Goal: Entertainment & Leisure: Consume media (video, audio)

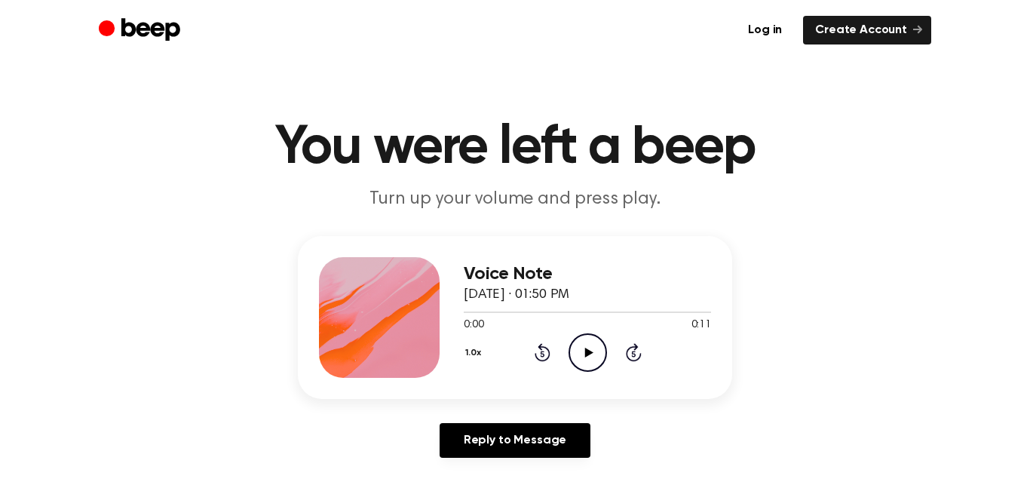
click at [585, 345] on icon "Play Audio" at bounding box center [587, 352] width 38 height 38
click at [594, 352] on icon "Pause Audio" at bounding box center [587, 352] width 38 height 38
click at [599, 345] on icon "Play Audio" at bounding box center [587, 352] width 38 height 38
click at [601, 345] on icon "Play Audio" at bounding box center [587, 352] width 38 height 38
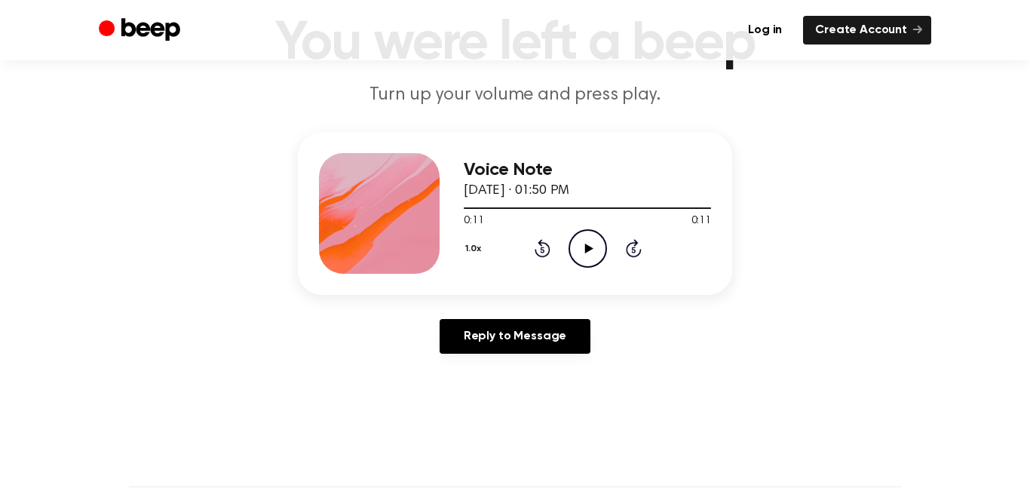
scroll to position [52, 0]
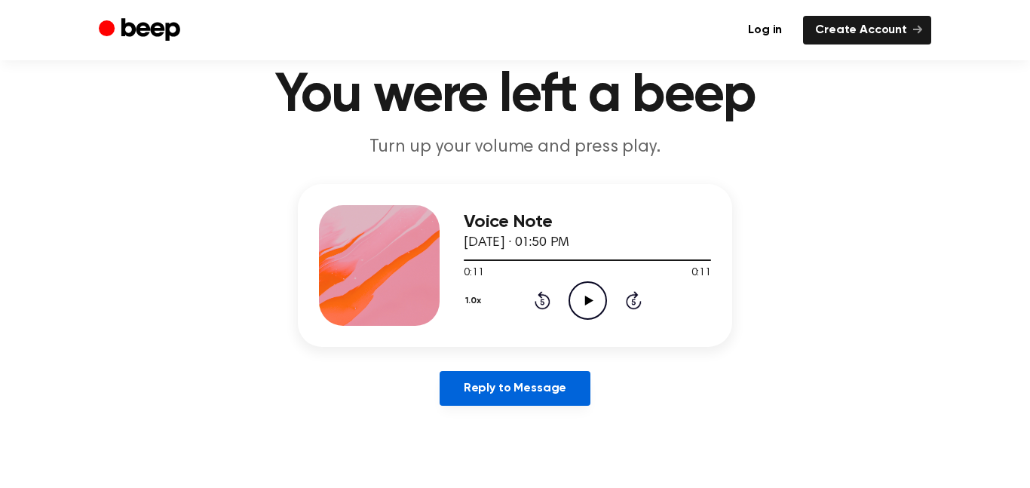
click at [556, 381] on link "Reply to Message" at bounding box center [515, 388] width 151 height 35
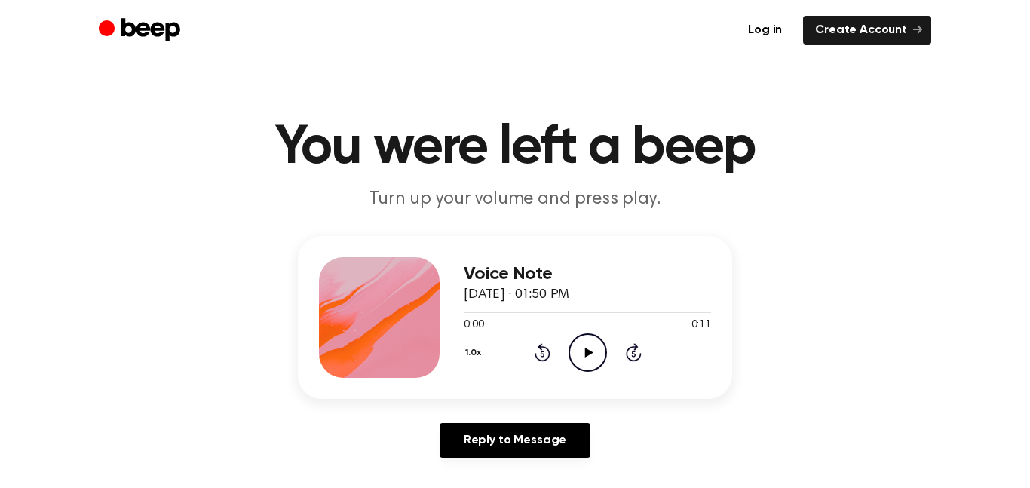
click at [589, 355] on icon "Play Audio" at bounding box center [587, 352] width 38 height 38
click at [593, 352] on icon "Play Audio" at bounding box center [587, 352] width 38 height 38
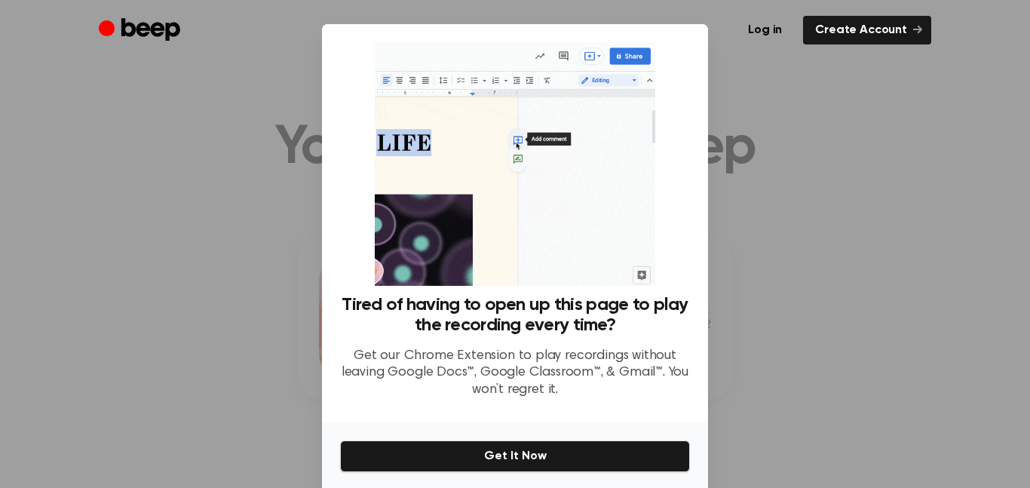
click at [821, 237] on div at bounding box center [515, 244] width 1030 height 488
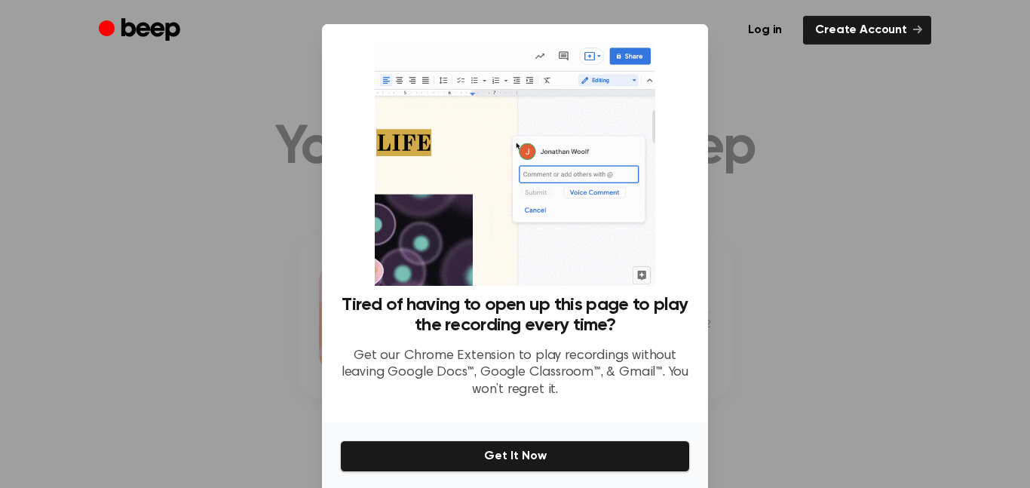
drag, startPoint x: 696, startPoint y: 23, endPoint x: 719, endPoint y: 38, distance: 27.8
click at [696, 23] on ul "Log in Create Account" at bounding box center [563, 30] width 735 height 29
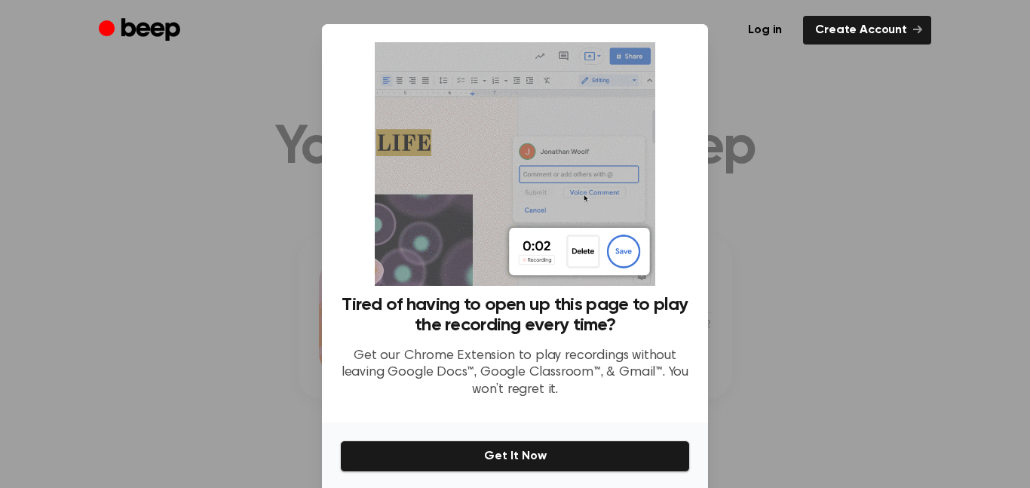
drag, startPoint x: 787, startPoint y: 152, endPoint x: 733, endPoint y: 80, distance: 90.5
click at [773, 134] on div at bounding box center [515, 244] width 1030 height 488
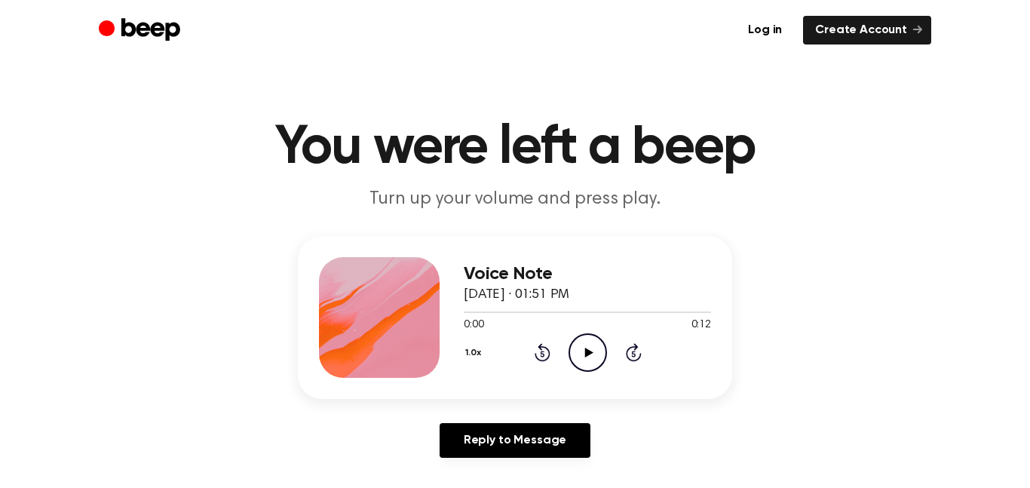
click at [587, 354] on icon at bounding box center [588, 353] width 8 height 10
drag, startPoint x: 600, startPoint y: 309, endPoint x: 515, endPoint y: 329, distance: 87.4
click at [515, 329] on div "0:07 0:12 Your browser does not support the [object Object] element." at bounding box center [587, 319] width 247 height 28
click at [585, 359] on icon "Play Audio" at bounding box center [587, 352] width 38 height 38
click at [816, 402] on div "Voice Note [DATE] · 01:51 PM 0:02 0:12 Your browser does not support the [objec…" at bounding box center [515, 353] width 994 height 234
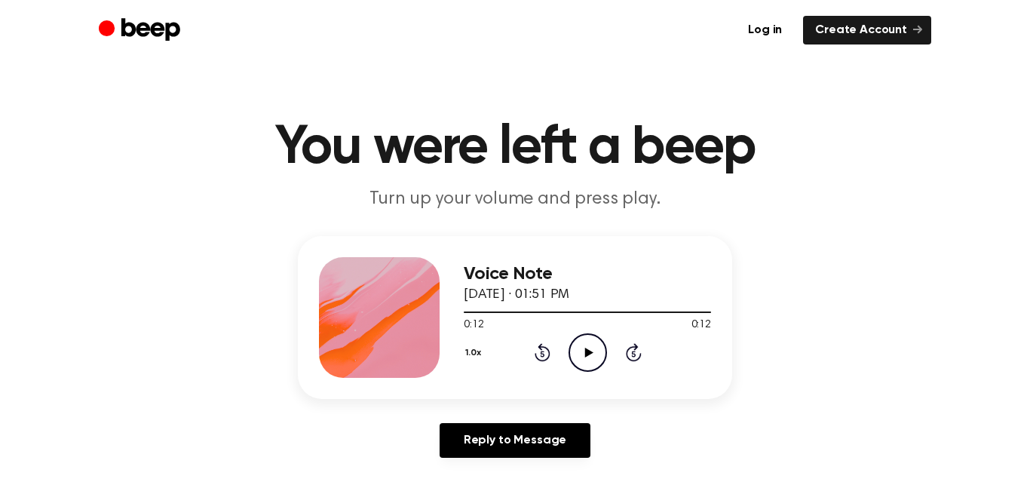
click at [587, 334] on icon "Play Audio" at bounding box center [587, 352] width 38 height 38
click at [583, 357] on icon "Play Audio" at bounding box center [587, 352] width 38 height 38
click at [589, 341] on icon "Play Audio" at bounding box center [587, 352] width 38 height 38
click at [599, 362] on icon "Play Audio" at bounding box center [587, 352] width 38 height 38
click at [582, 349] on icon "Play Audio" at bounding box center [587, 352] width 38 height 38
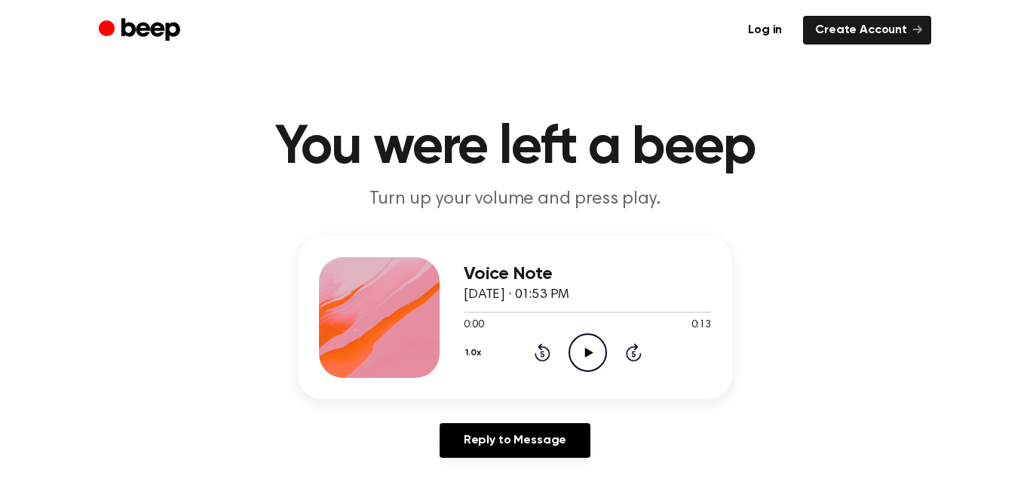
click at [588, 349] on icon "Play Audio" at bounding box center [587, 352] width 38 height 38
click at [596, 357] on icon "Play Audio" at bounding box center [587, 352] width 38 height 38
click at [622, 360] on div "1.0x Rewind 5 seconds Play Audio Skip 5 seconds" at bounding box center [587, 352] width 247 height 38
click at [621, 357] on div "1.0x Rewind 5 seconds Play Audio Skip 5 seconds" at bounding box center [587, 352] width 247 height 38
click at [590, 353] on icon at bounding box center [588, 353] width 8 height 10
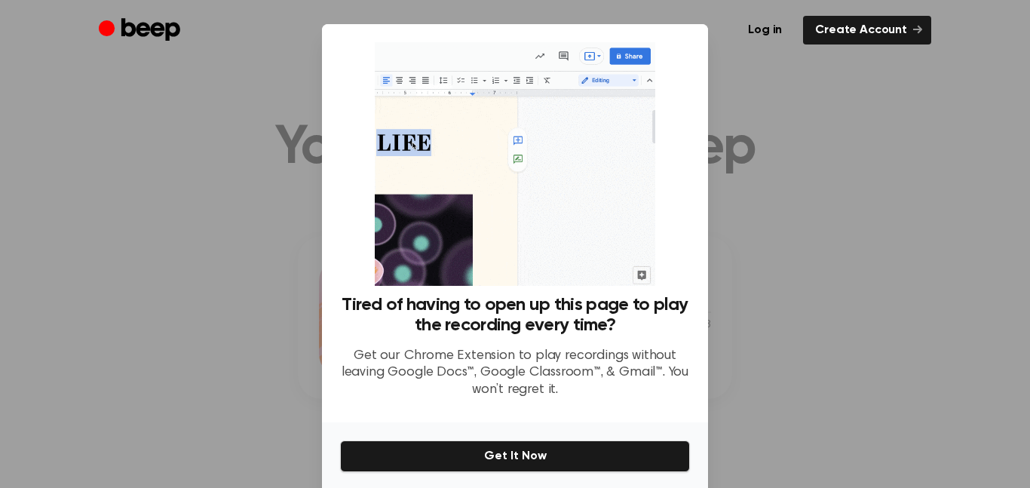
click at [790, 187] on div at bounding box center [515, 244] width 1030 height 488
drag, startPoint x: 740, startPoint y: 250, endPoint x: 749, endPoint y: 236, distance: 15.9
click at [730, 279] on div at bounding box center [515, 244] width 1030 height 488
click at [886, 247] on div at bounding box center [515, 244] width 1030 height 488
drag, startPoint x: 847, startPoint y: 248, endPoint x: 830, endPoint y: 269, distance: 26.8
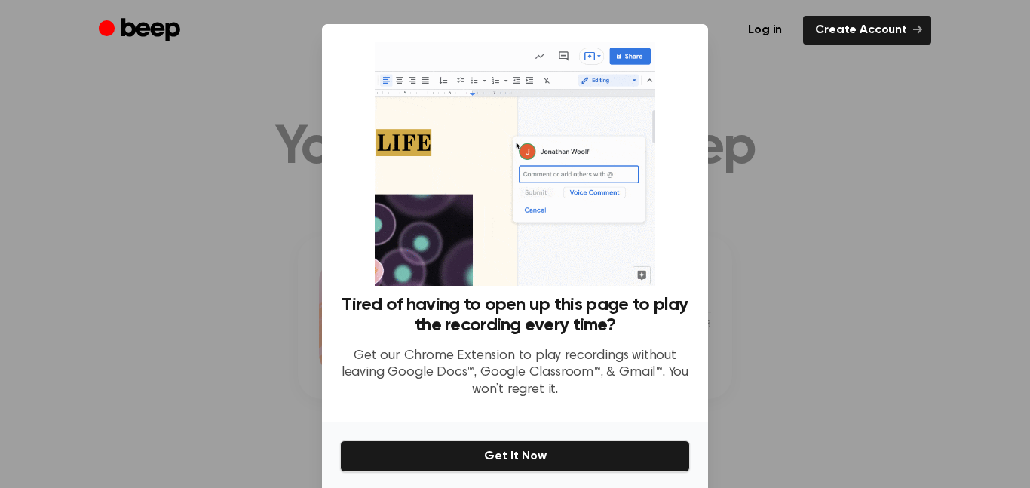
click at [845, 251] on div at bounding box center [515, 244] width 1030 height 488
drag, startPoint x: 830, startPoint y: 269, endPoint x: 786, endPoint y: 262, distance: 44.2
click at [786, 264] on div at bounding box center [515, 244] width 1030 height 488
drag, startPoint x: 795, startPoint y: 259, endPoint x: 822, endPoint y: 242, distance: 31.8
click at [792, 259] on div at bounding box center [515, 244] width 1030 height 488
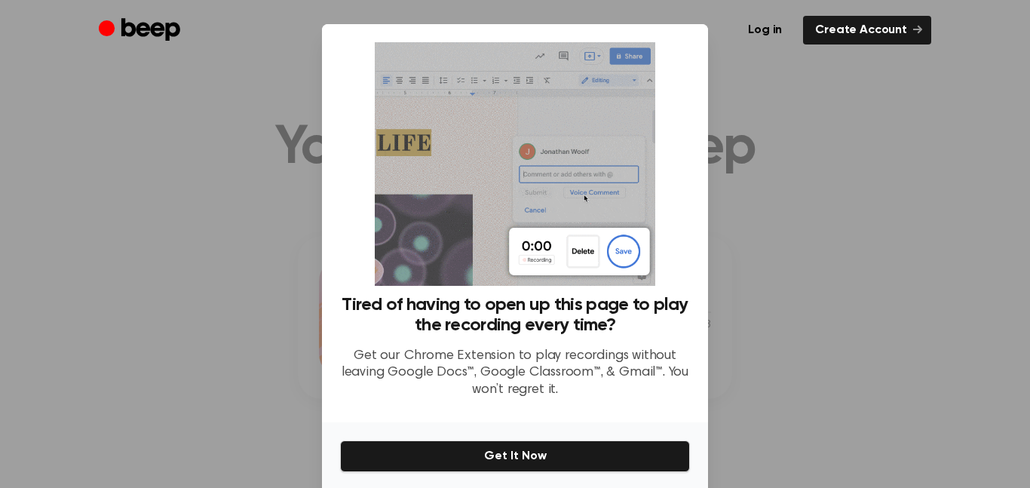
drag, startPoint x: 817, startPoint y: 230, endPoint x: 832, endPoint y: 261, distance: 34.4
click at [814, 243] on div at bounding box center [515, 244] width 1030 height 488
click at [835, 262] on div at bounding box center [515, 244] width 1030 height 488
